Goal: Task Accomplishment & Management: Manage account settings

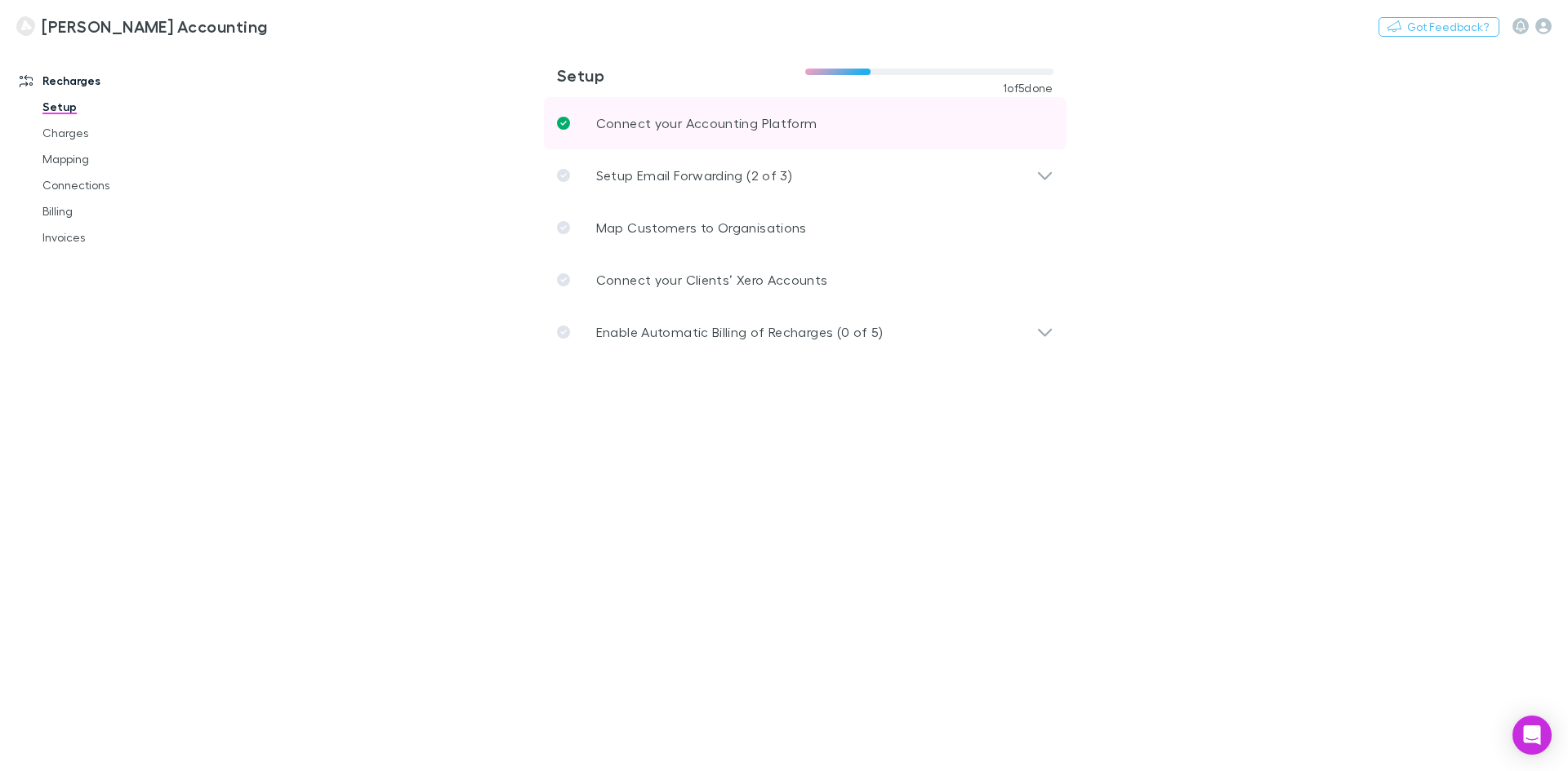
click at [791, 125] on p "Connect your Accounting Platform" at bounding box center [706, 123] width 221 height 19
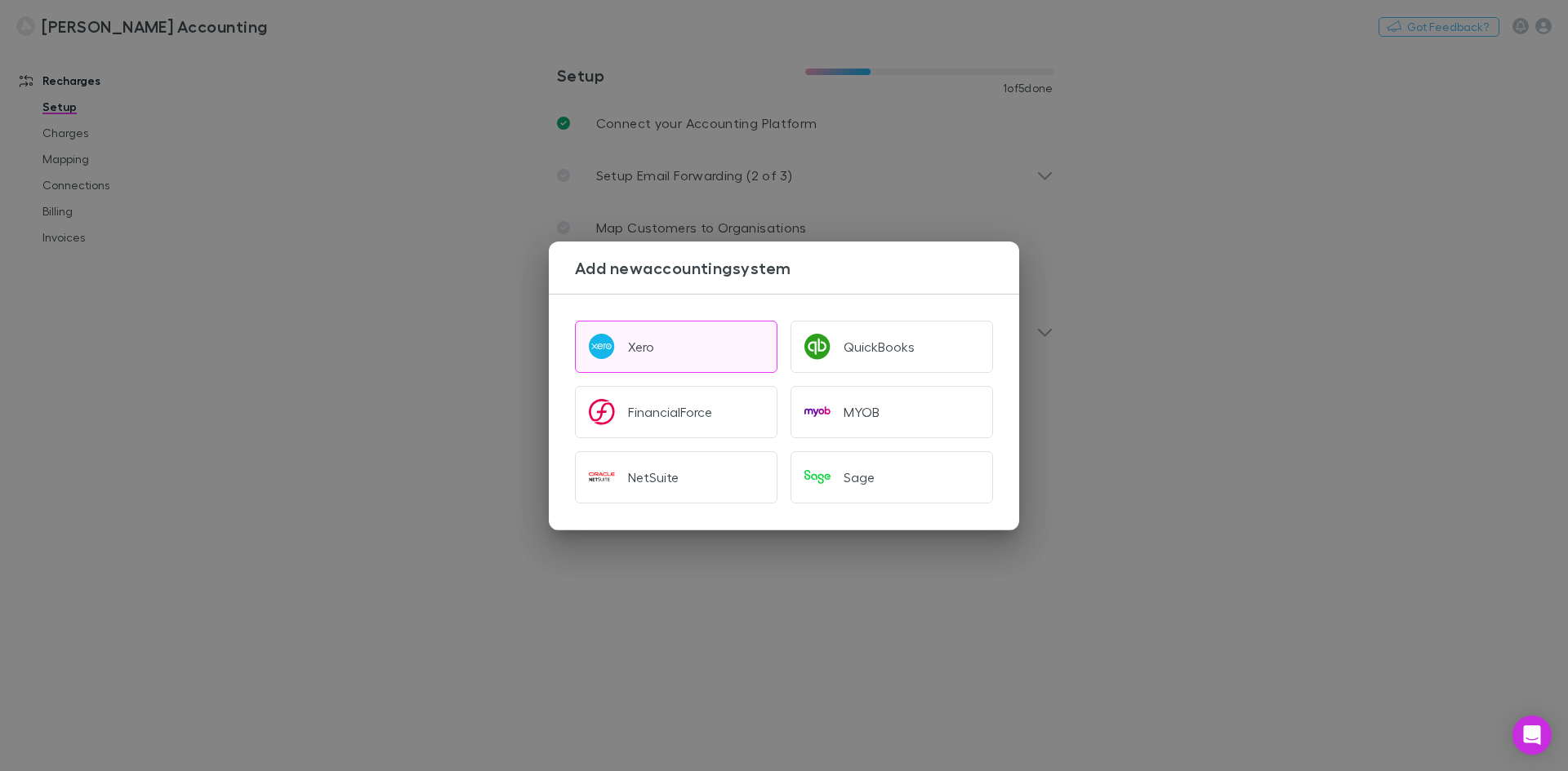
click at [699, 329] on button "Xero" at bounding box center [675, 347] width 203 height 52
